Goal: Task Accomplishment & Management: Manage account settings

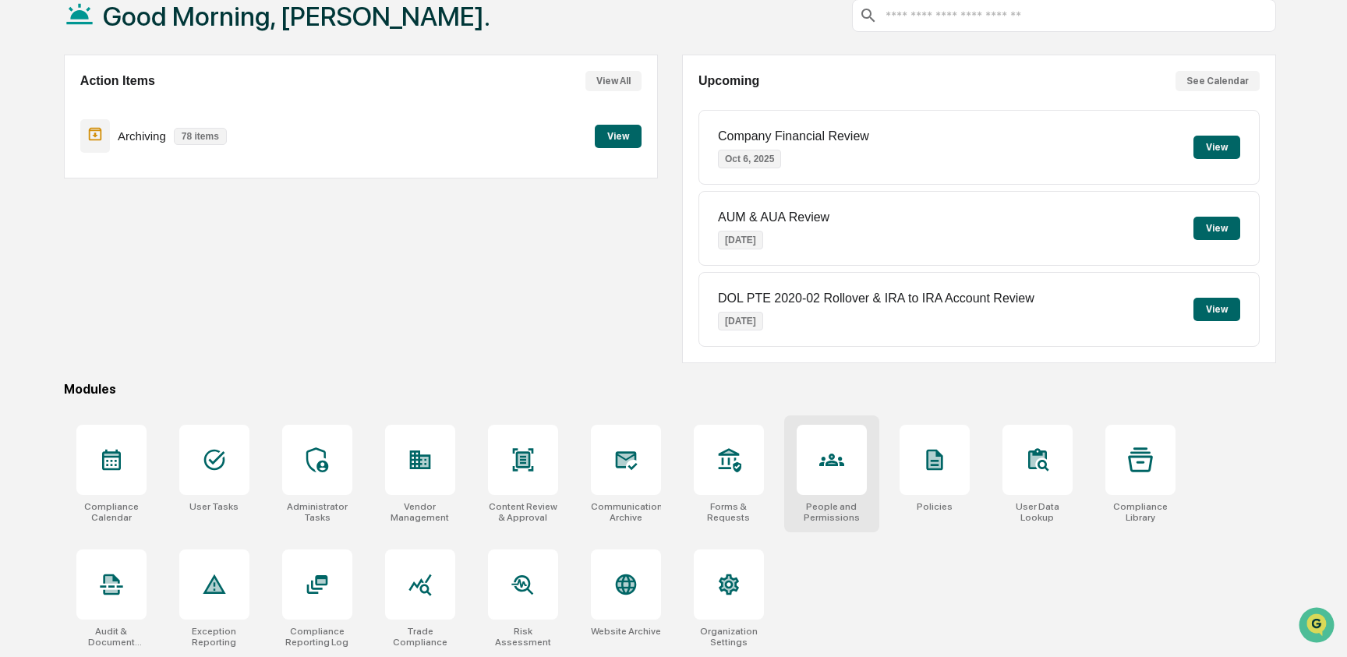
click at [829, 465] on icon at bounding box center [831, 460] width 25 height 12
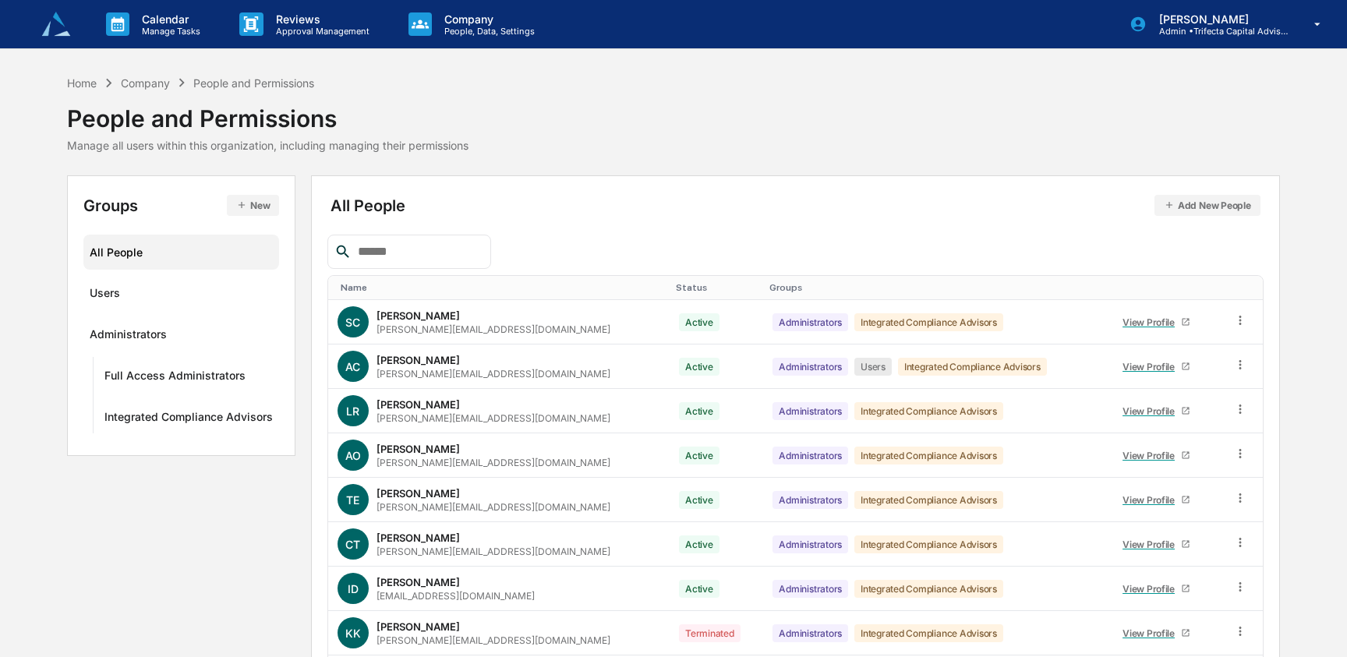
click at [428, 255] on input "text" at bounding box center [418, 252] width 133 height 20
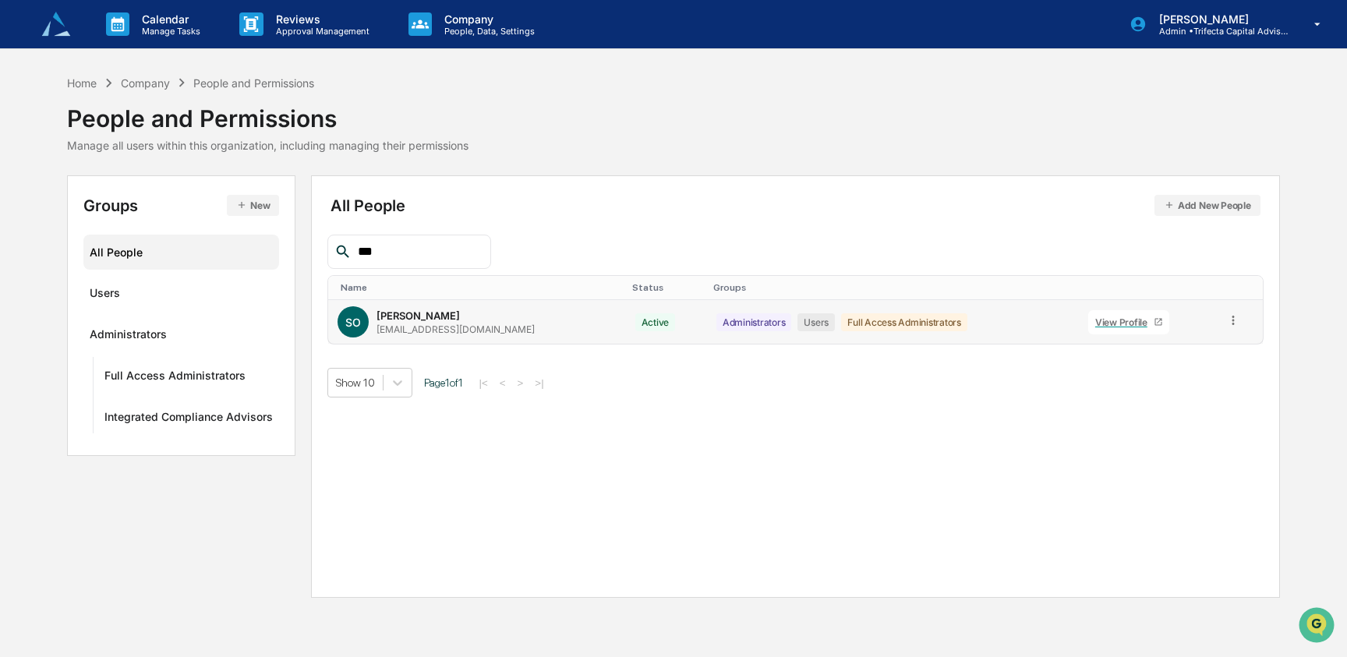
type input "***"
click at [1110, 326] on div "View Profile" at bounding box center [1124, 323] width 58 height 12
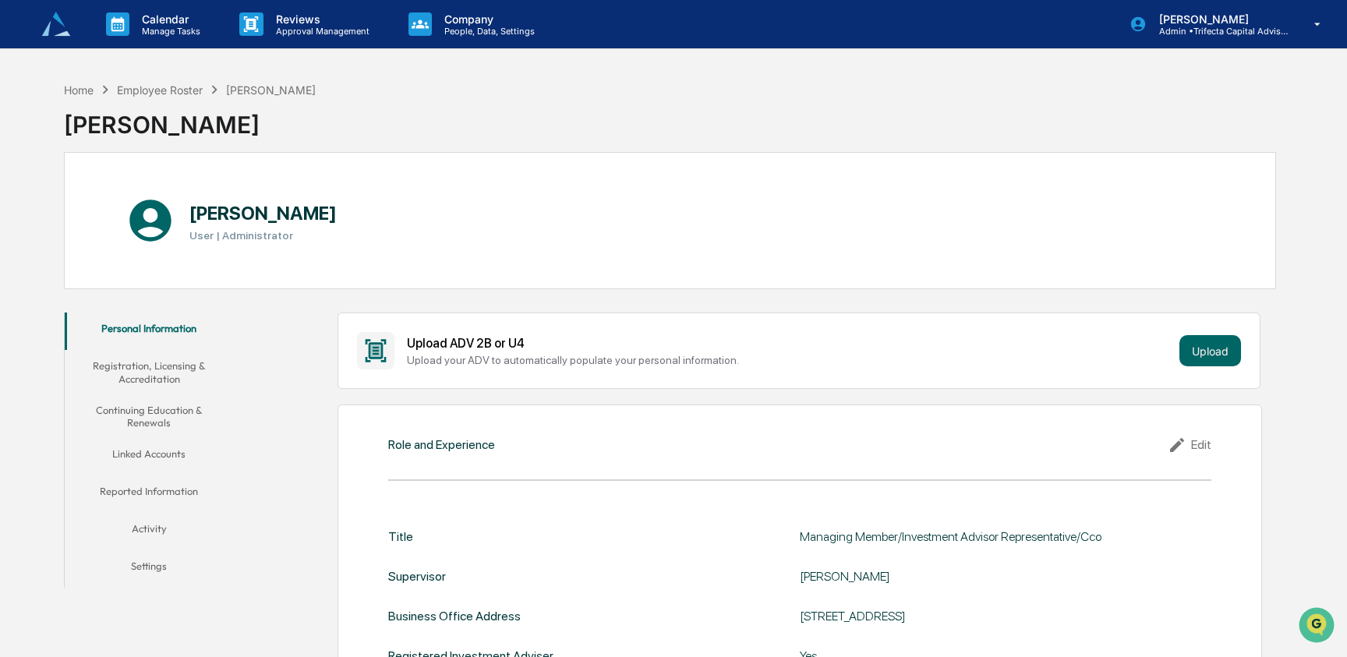
click at [147, 372] on button "Registration, Licensing & Accreditation" at bounding box center [149, 372] width 169 height 44
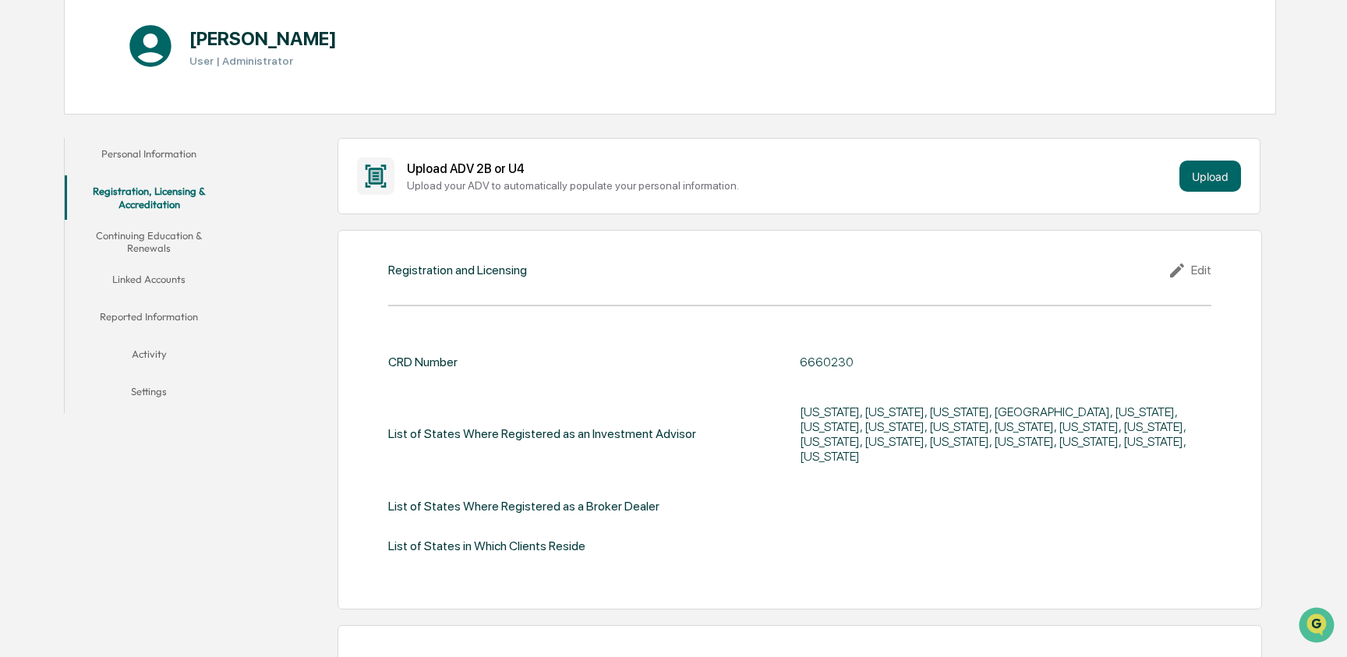
scroll to position [223, 0]
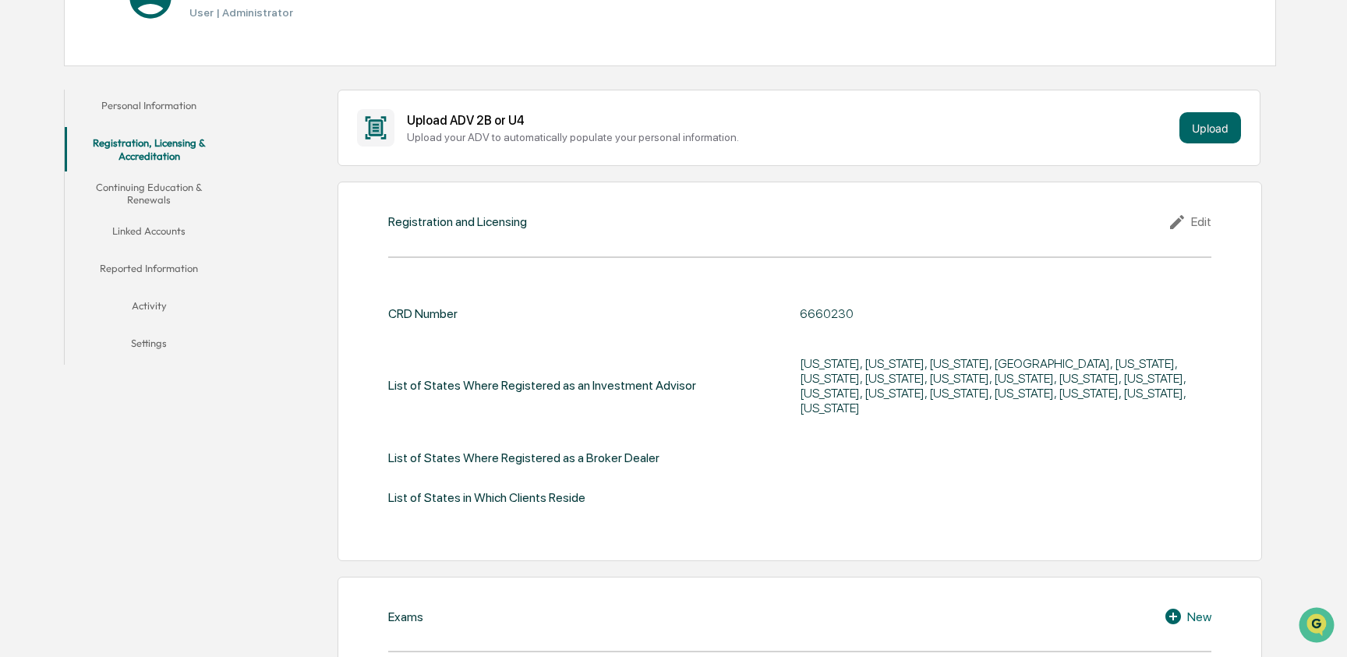
click at [1192, 218] on div "Edit" at bounding box center [1190, 222] width 44 height 19
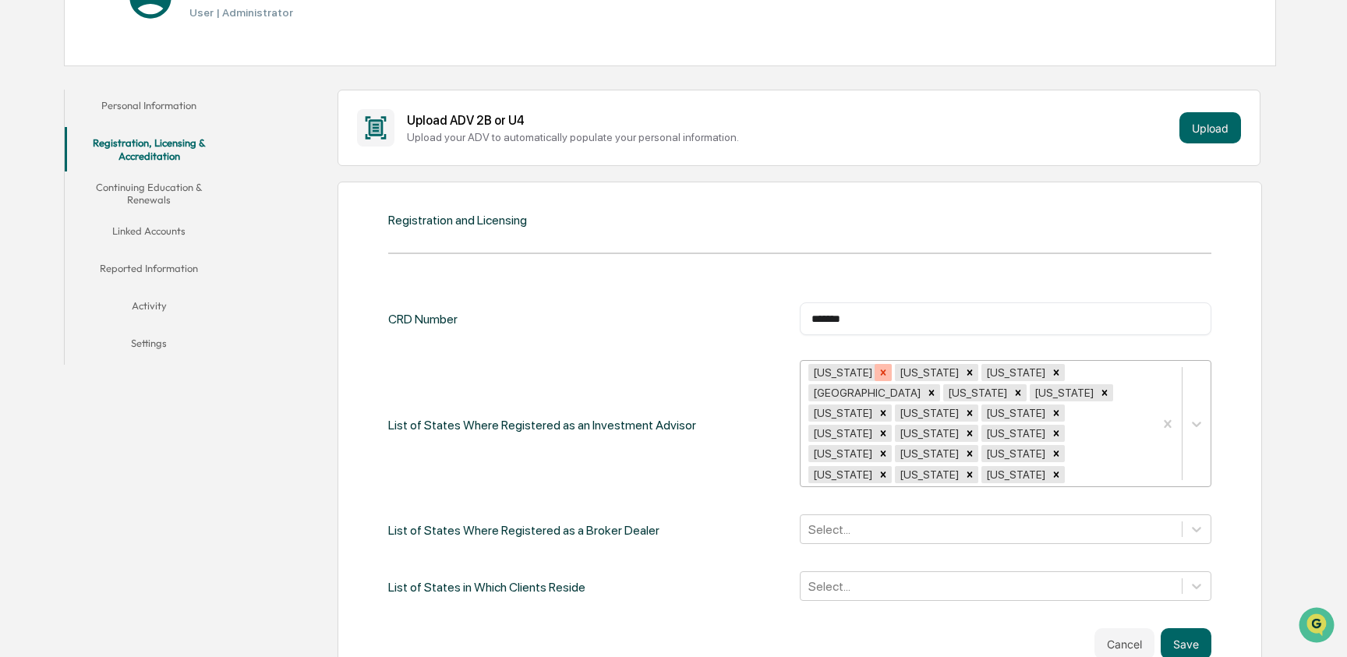
click at [880, 373] on icon "Remove Texas" at bounding box center [882, 372] width 5 height 5
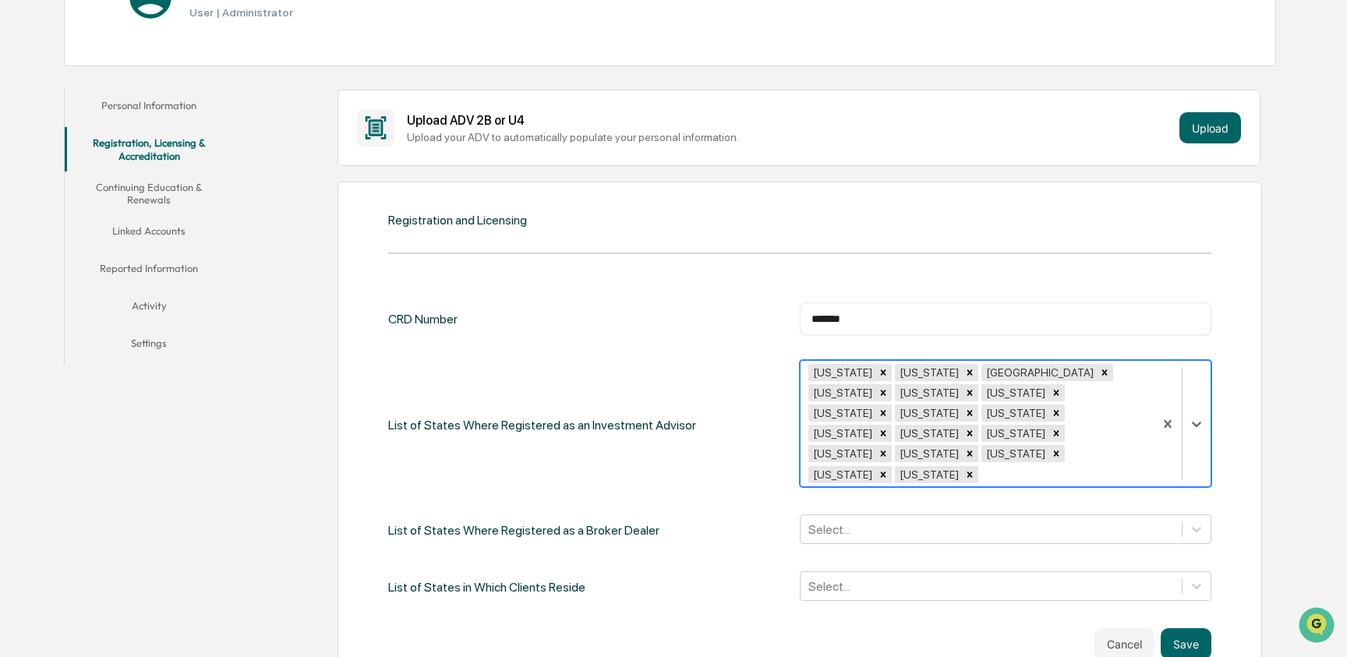
click at [875, 373] on div "Remove Utah" at bounding box center [883, 372] width 17 height 17
click at [878, 370] on icon "Remove Vermont" at bounding box center [883, 372] width 11 height 11
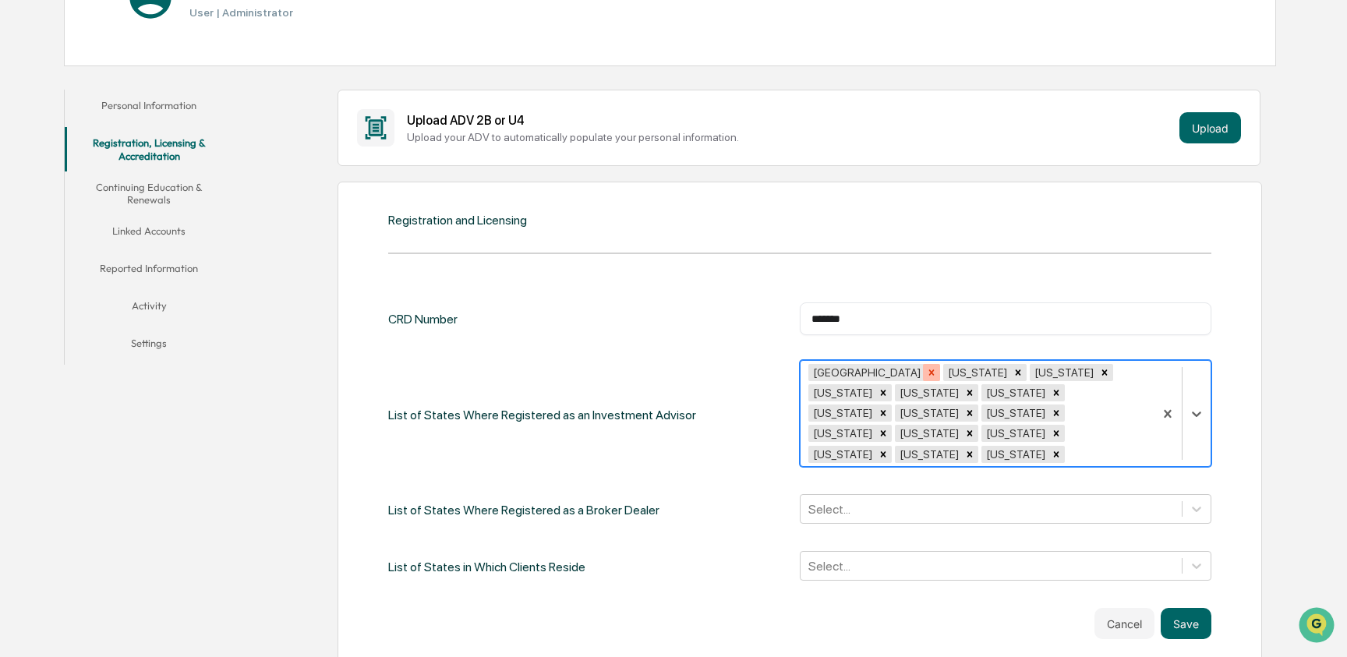
click at [928, 372] on icon "Remove Virgin Islands" at bounding box center [930, 372] width 5 height 5
click at [878, 371] on icon "Remove Virginia" at bounding box center [883, 372] width 11 height 11
click at [878, 371] on icon "Remove Georgia" at bounding box center [883, 372] width 11 height 11
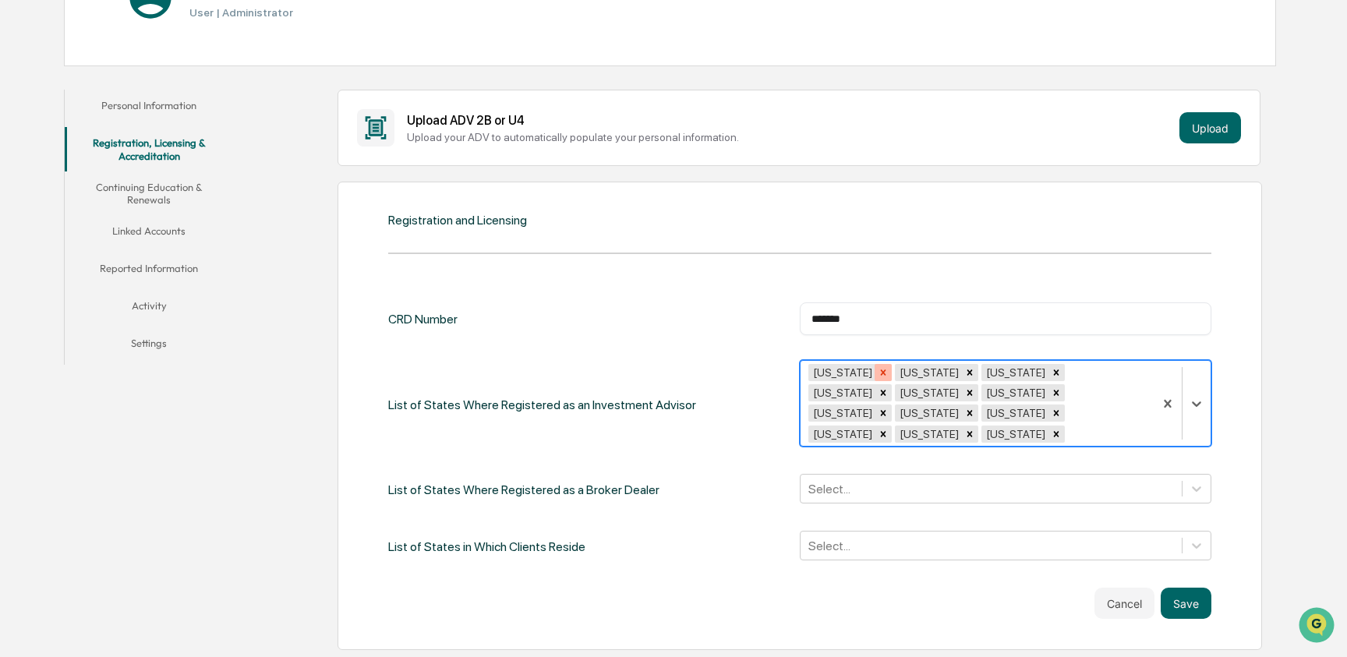
click at [878, 370] on icon "Remove Hawaii" at bounding box center [883, 372] width 11 height 11
click at [875, 370] on div "Remove Idaho" at bounding box center [883, 372] width 17 height 17
click at [882, 372] on div "Remove Minnesota" at bounding box center [883, 372] width 17 height 17
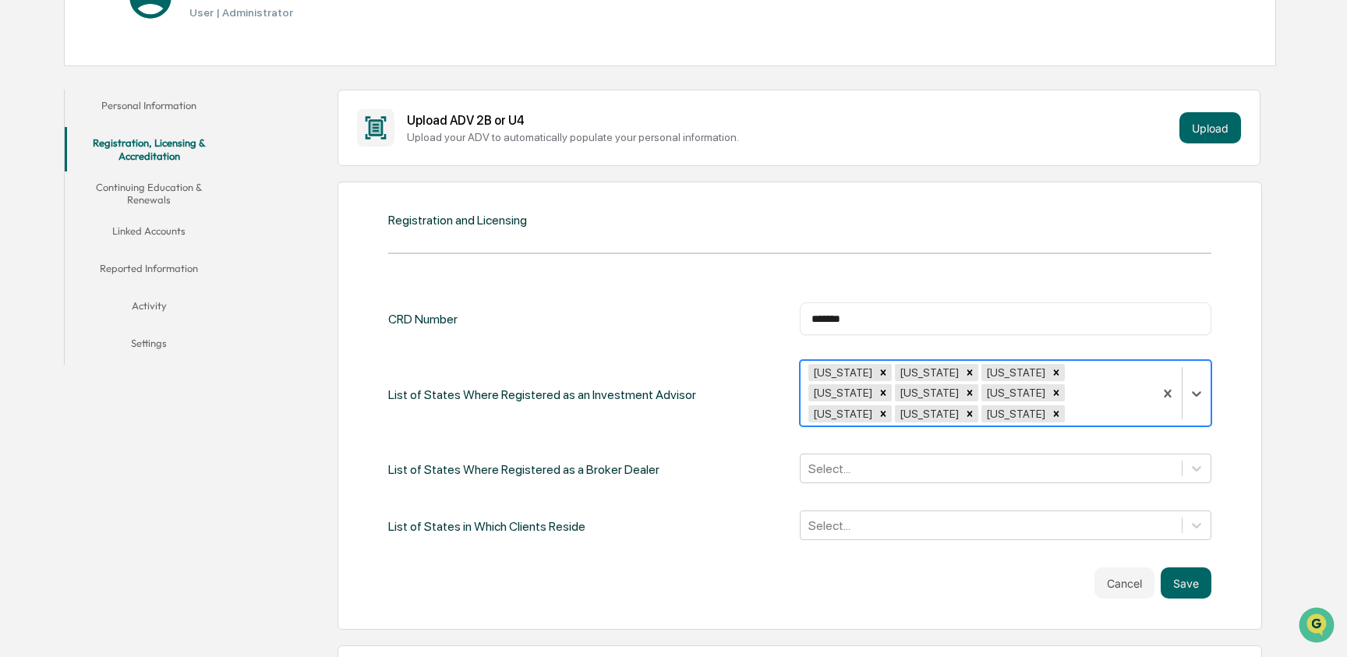
click at [882, 372] on icon "Remove Mississippi" at bounding box center [883, 372] width 11 height 11
click at [878, 370] on icon "Remove Missouri" at bounding box center [883, 372] width 11 height 11
click at [880, 370] on icon "Remove Oklahoma" at bounding box center [882, 372] width 5 height 5
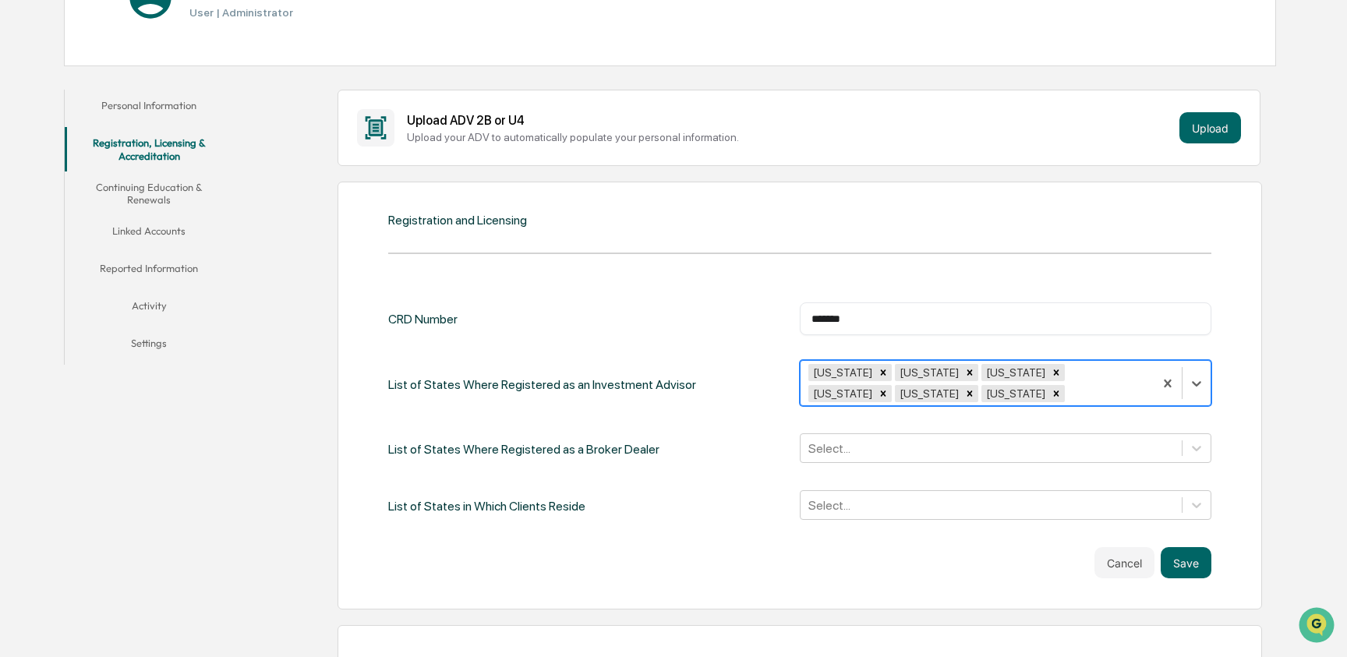
click at [895, 370] on div "Pennsylvania" at bounding box center [928, 372] width 66 height 17
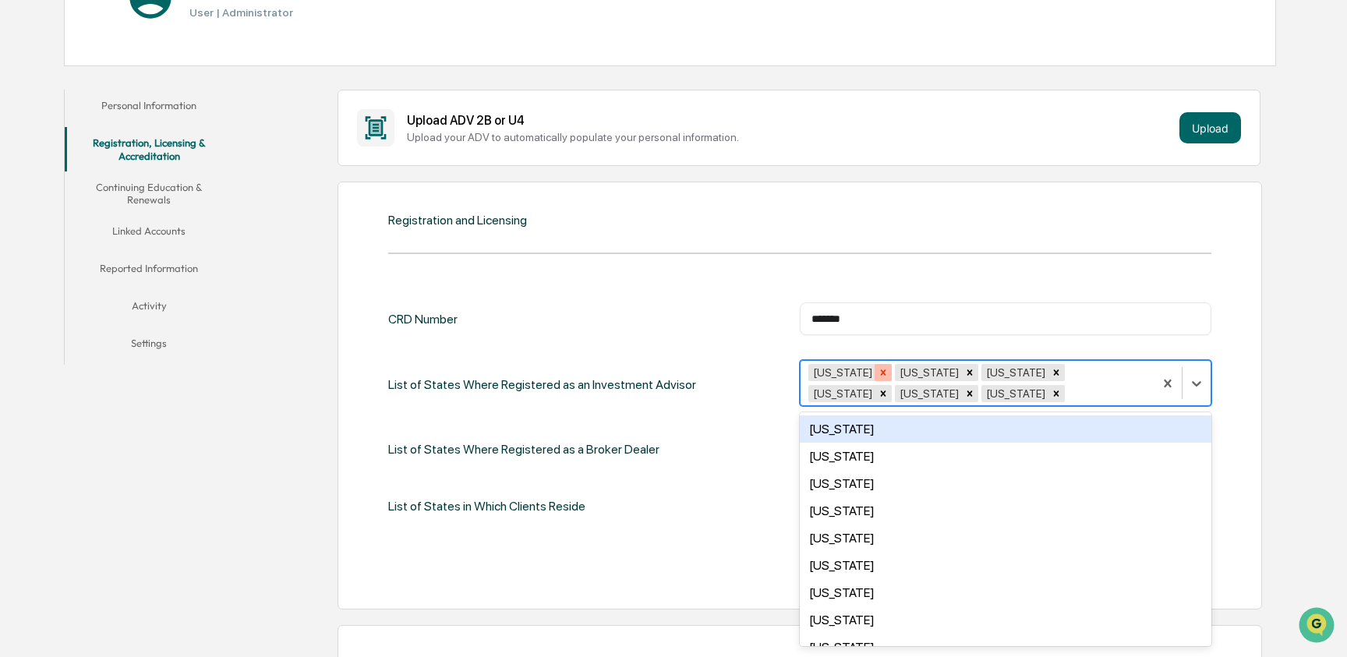
click at [878, 370] on icon "Remove Oregon" at bounding box center [883, 372] width 11 height 11
click at [886, 370] on icon "Remove Pennsylvania" at bounding box center [883, 372] width 11 height 11
click at [887, 370] on icon "Remove Washington" at bounding box center [883, 372] width 11 height 11
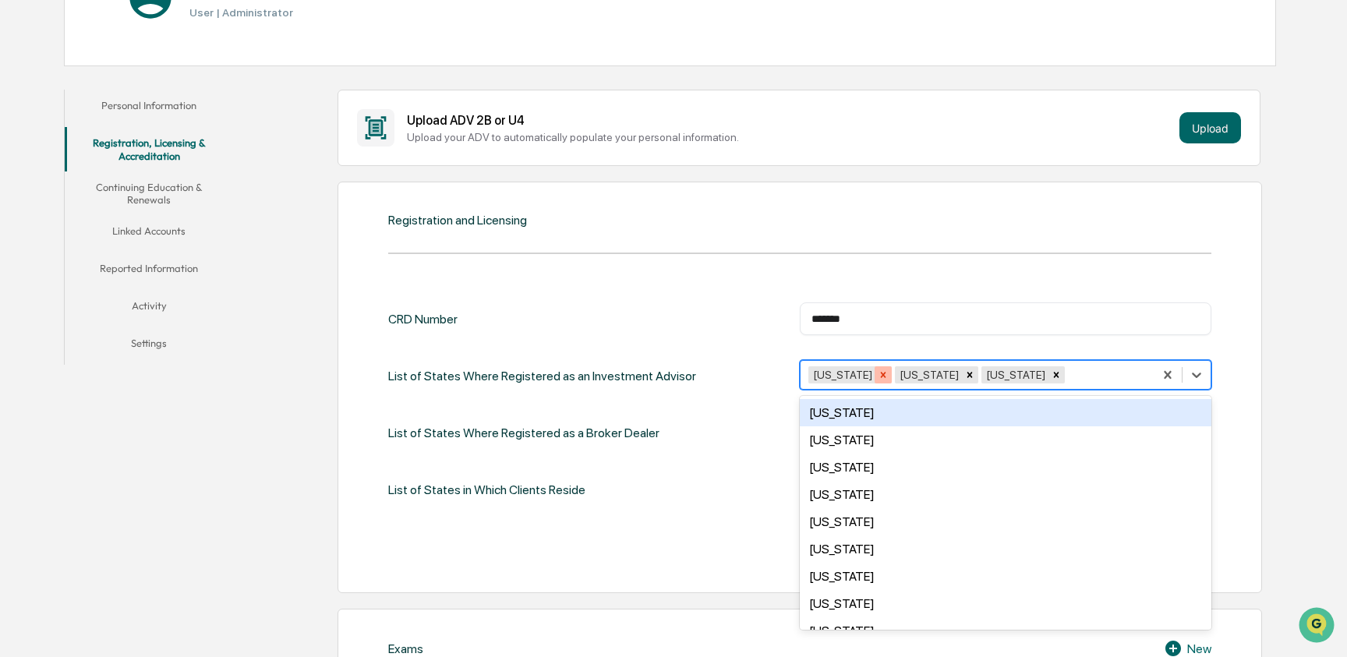
click at [889, 370] on icon "Remove West Virginia" at bounding box center [883, 375] width 11 height 11
click at [878, 370] on icon "Remove Wisconsin" at bounding box center [883, 375] width 11 height 11
click at [878, 371] on icon "Remove Wyoming" at bounding box center [883, 375] width 11 height 11
type input "**"
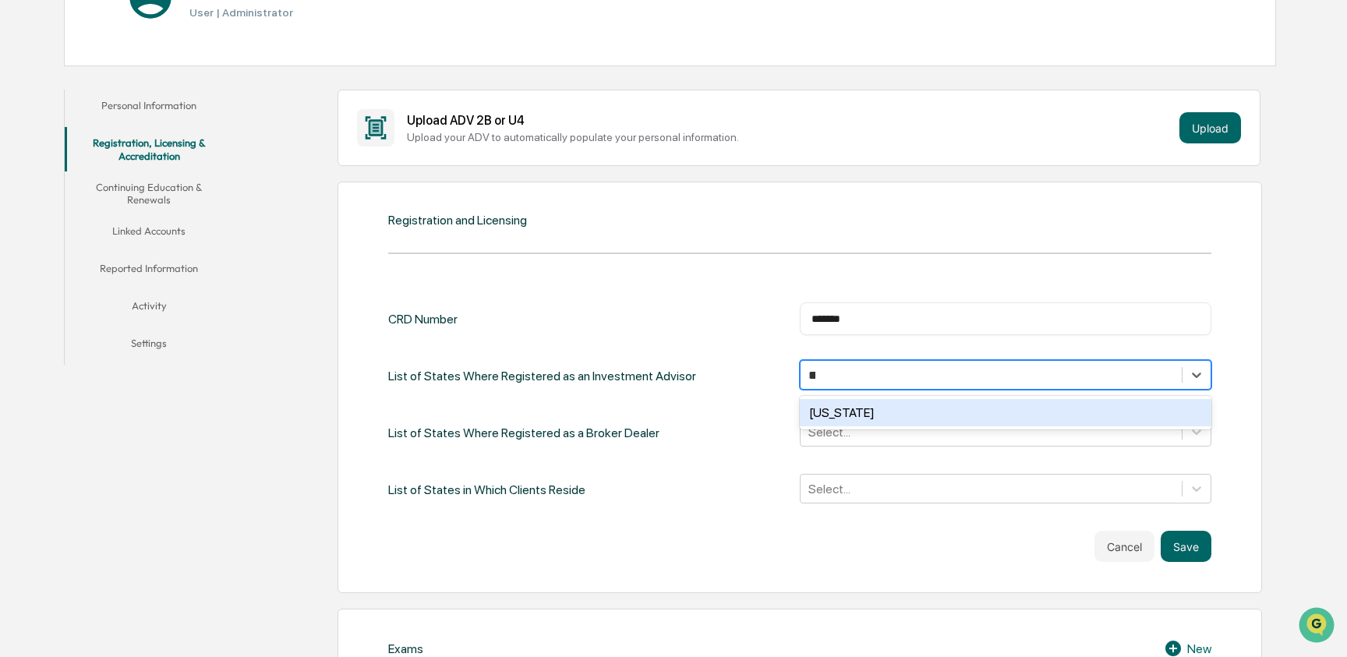
click at [896, 410] on div "[US_STATE]" at bounding box center [1006, 412] width 412 height 27
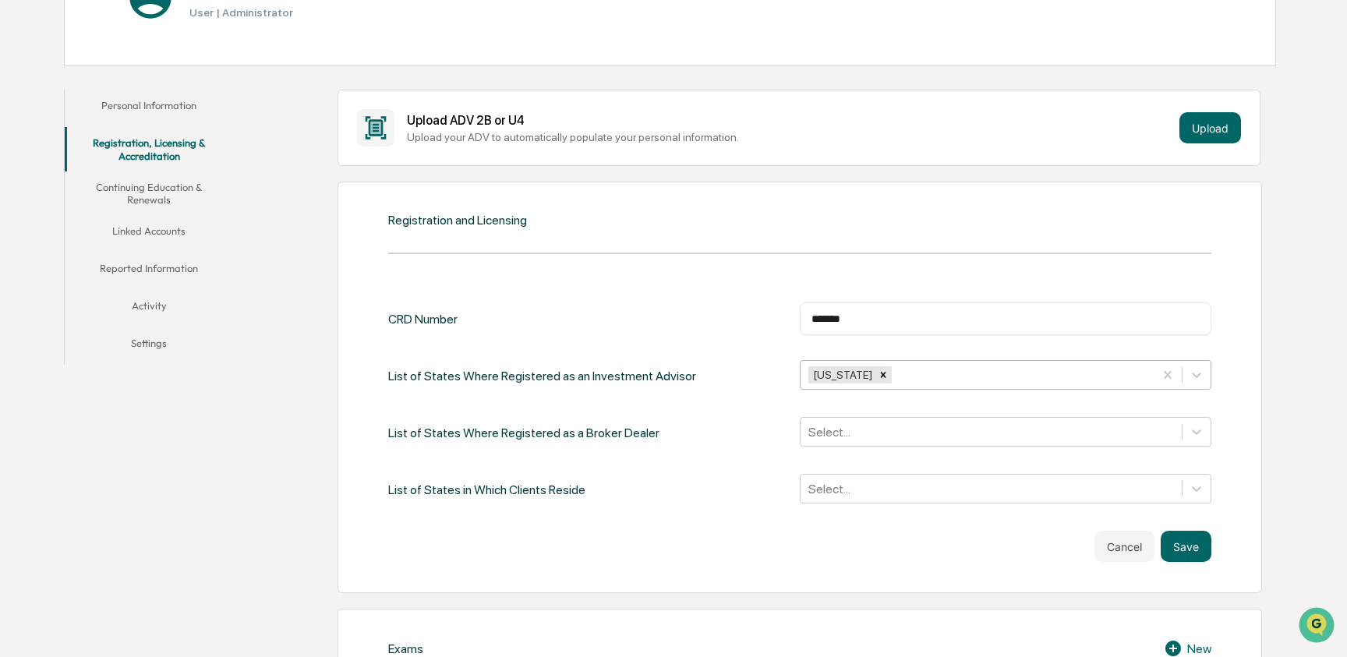
click at [736, 437] on div "List of States Where Registered as a Broker Dealer Select..." at bounding box center [799, 433] width 823 height 32
click at [1182, 542] on button "Save" at bounding box center [1186, 546] width 51 height 31
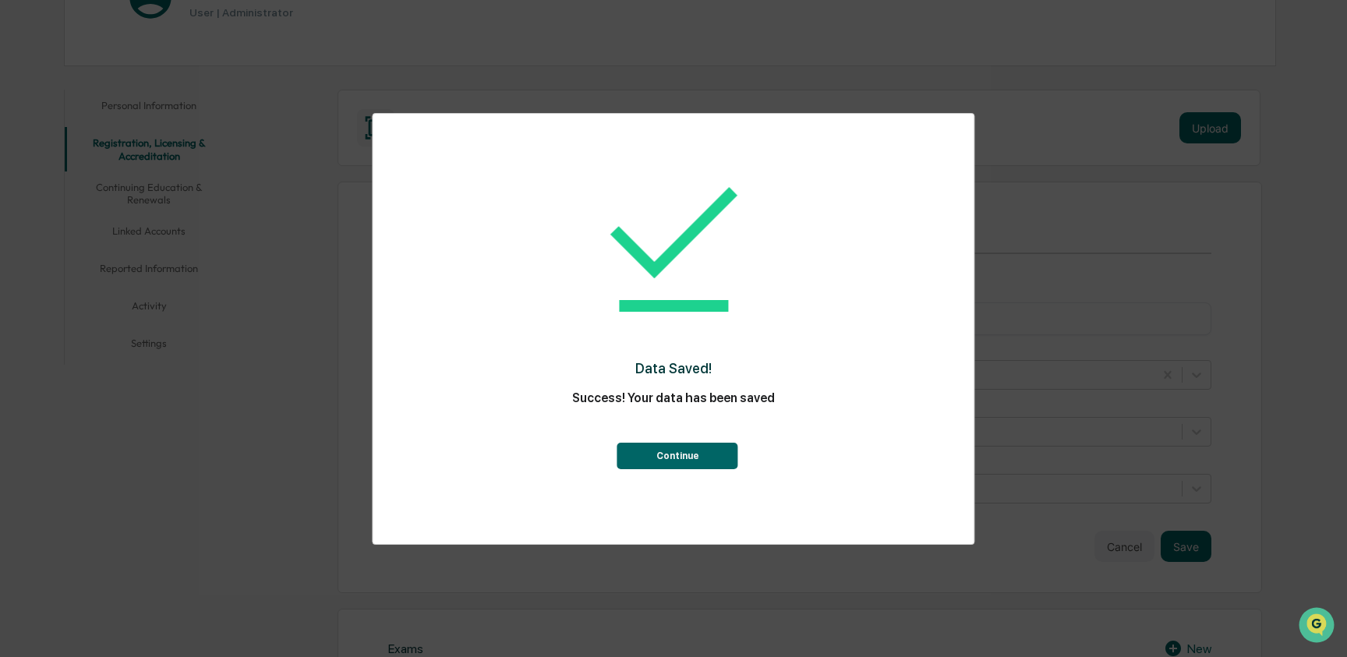
click at [702, 459] on button "Continue" at bounding box center [677, 456] width 121 height 27
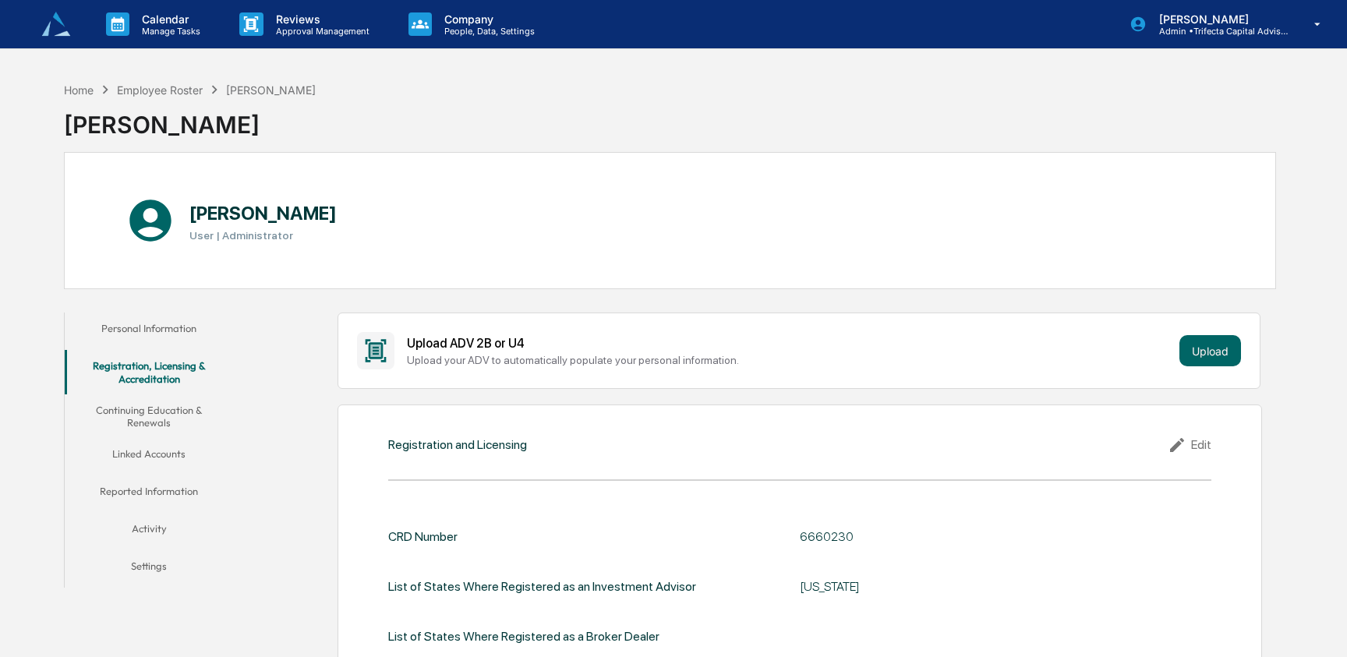
click at [162, 409] on button "Continuing Education & Renewals" at bounding box center [149, 416] width 169 height 44
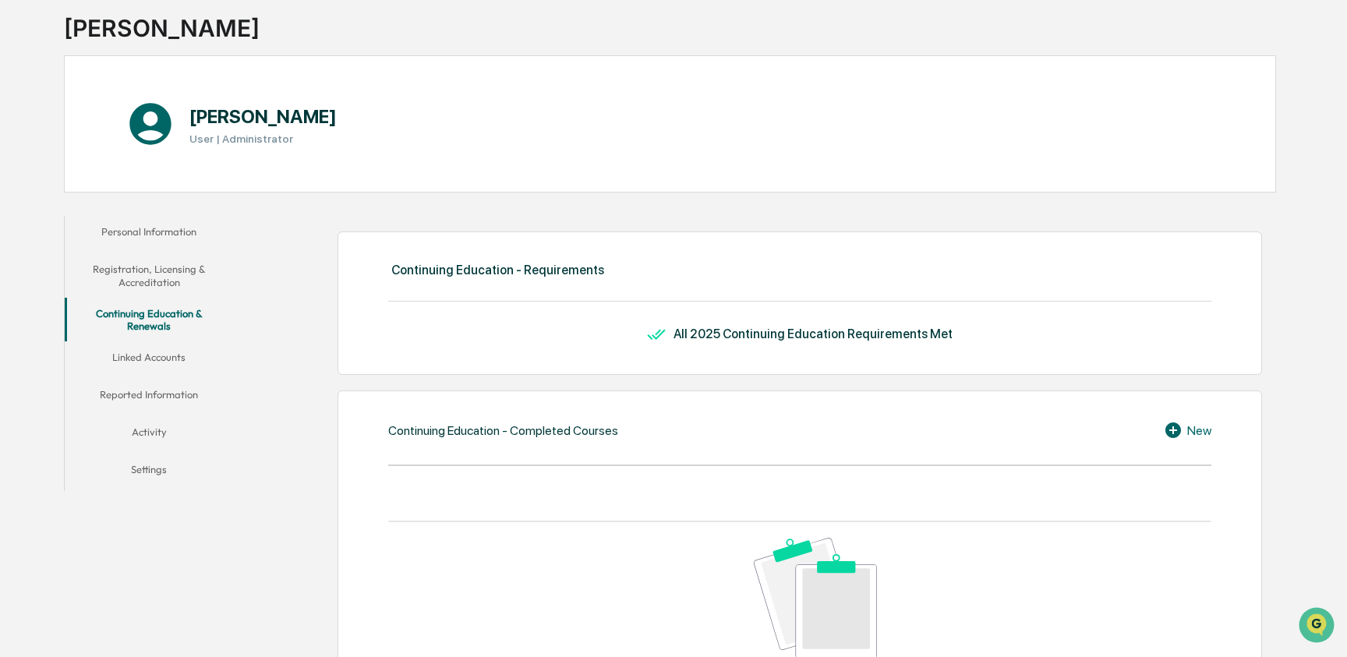
scroll to position [126, 0]
